Goal: Task Accomplishment & Management: Complete application form

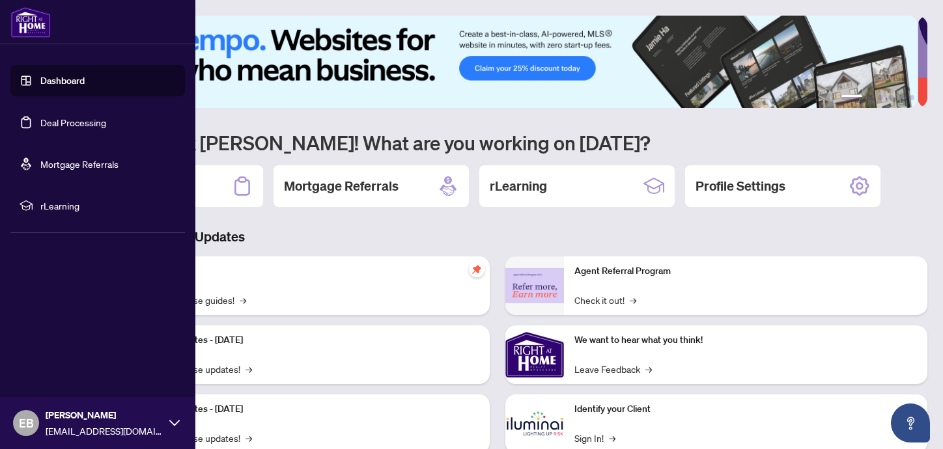
click at [40, 128] on link "Deal Processing" at bounding box center [73, 123] width 66 height 12
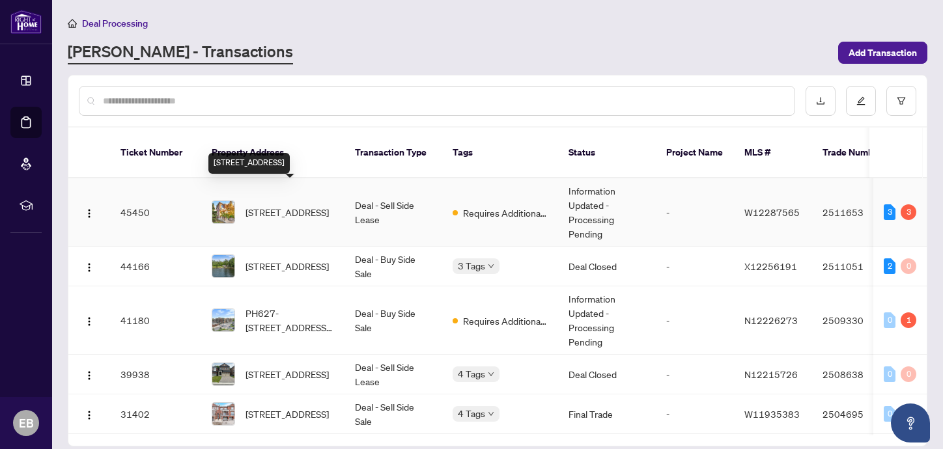
click at [300, 205] on span "[STREET_ADDRESS]" at bounding box center [287, 212] width 83 height 14
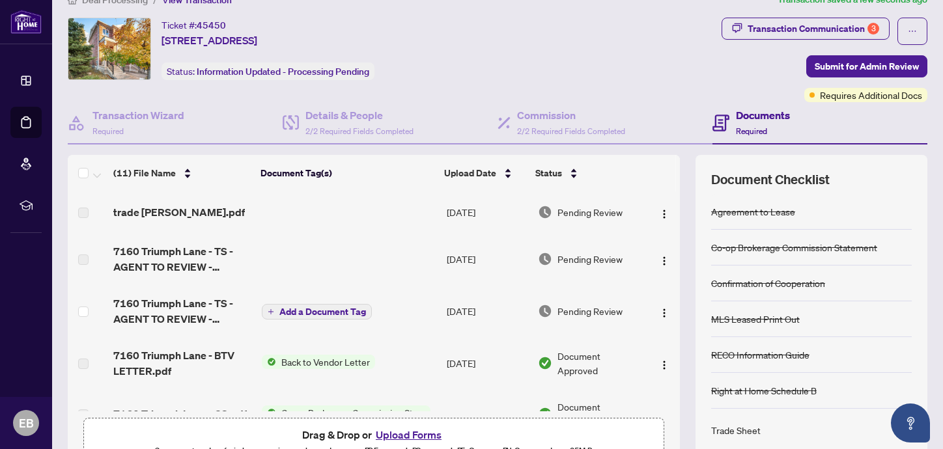
scroll to position [25, 0]
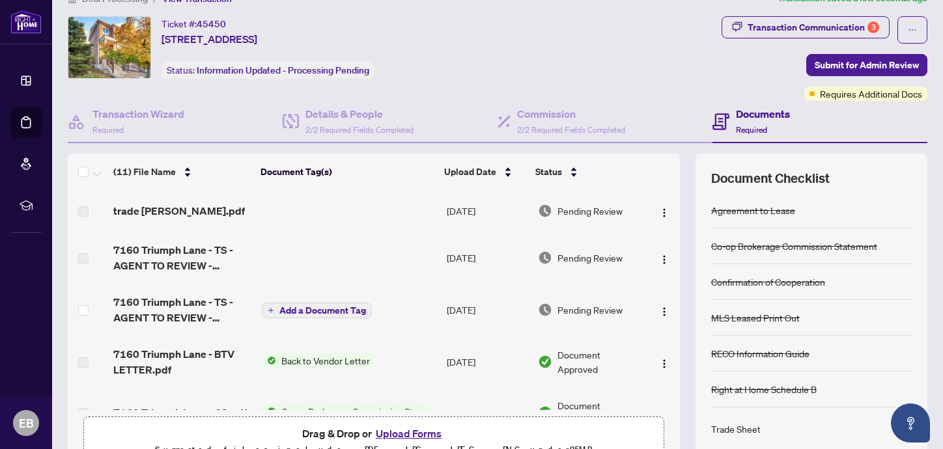
click at [213, 306] on span "7160 Triumph Lane - TS - AGENT TO REVIEW -[PERSON_NAME].pdf" at bounding box center [181, 309] width 137 height 31
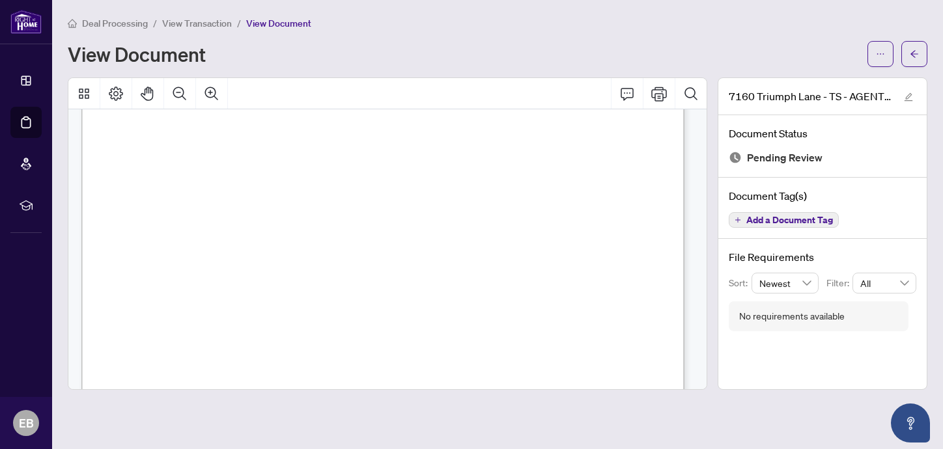
scroll to position [336, 0]
click at [663, 92] on icon "Print" at bounding box center [659, 94] width 16 height 16
click at [913, 58] on icon "arrow-left" at bounding box center [914, 54] width 9 height 9
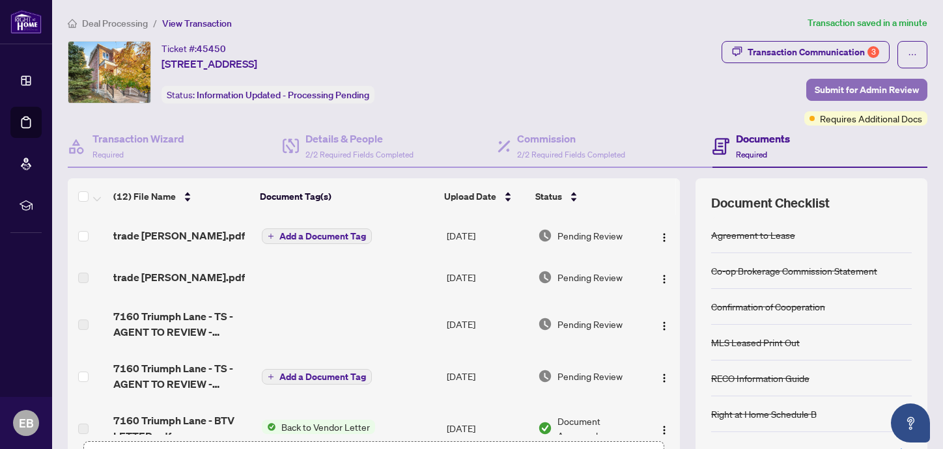
click at [836, 92] on span "Submit for Admin Review" at bounding box center [867, 89] width 104 height 21
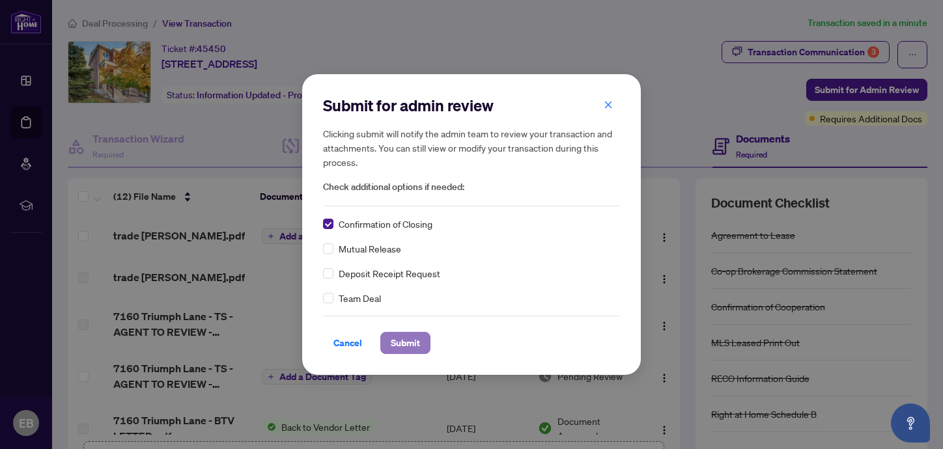
click at [391, 345] on span "Submit" at bounding box center [405, 343] width 29 height 21
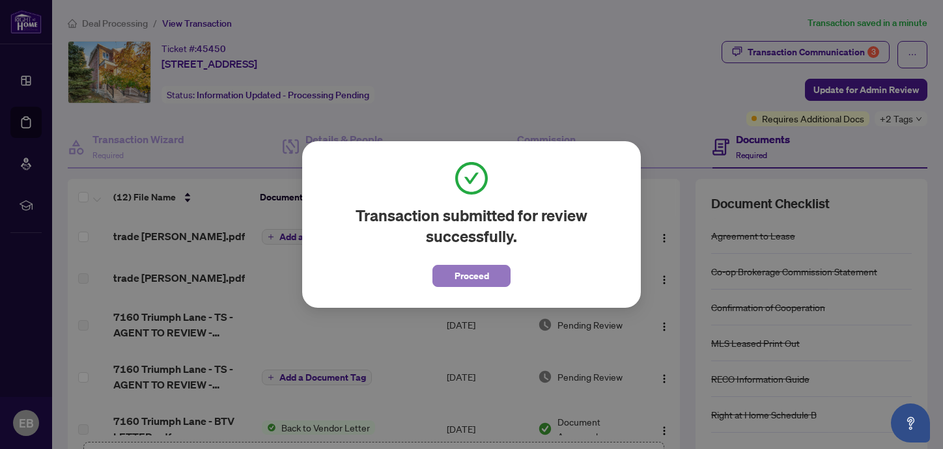
click at [457, 276] on span "Proceed" at bounding box center [472, 276] width 35 height 21
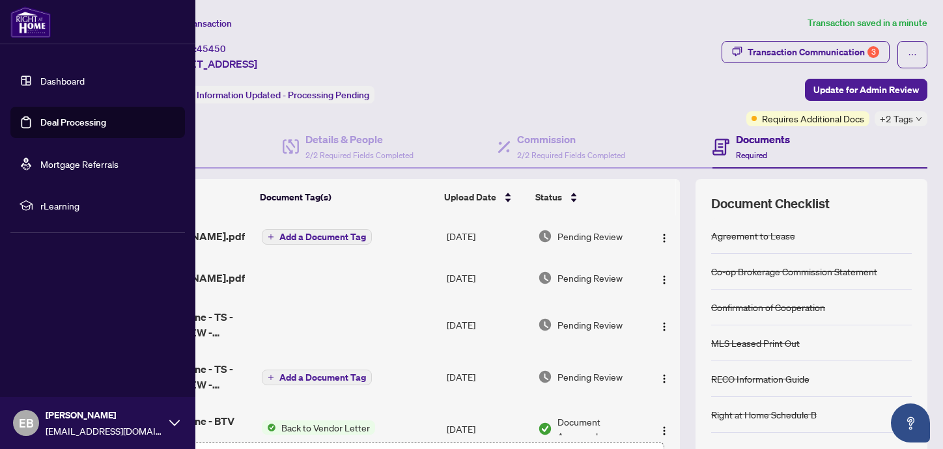
click at [29, 425] on span "EB" at bounding box center [26, 423] width 15 height 18
click at [51, 355] on span "Logout" at bounding box center [52, 345] width 29 height 21
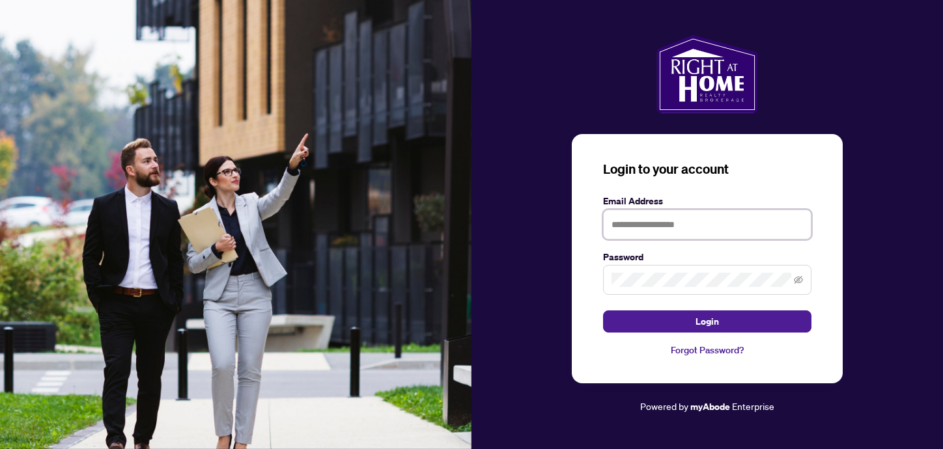
click at [667, 225] on input "text" at bounding box center [707, 225] width 208 height 30
type input "**********"
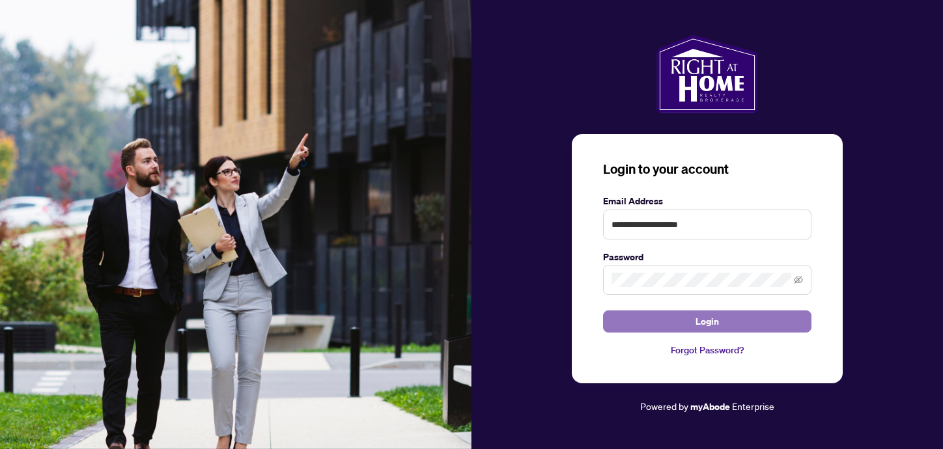
click at [707, 328] on span "Login" at bounding box center [707, 321] width 23 height 21
